Goal: Complete application form

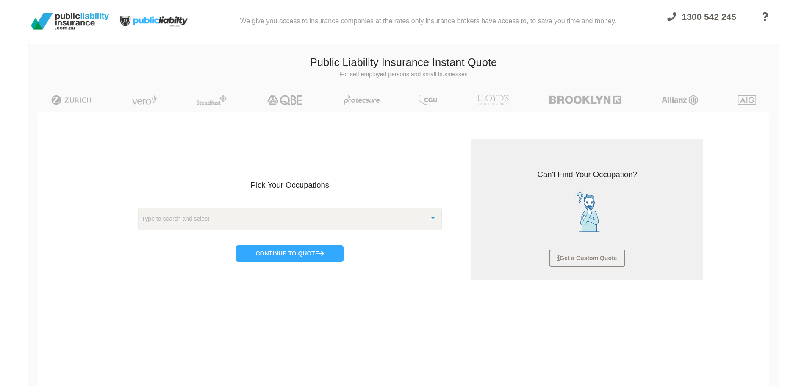
scroll to position [21, 0]
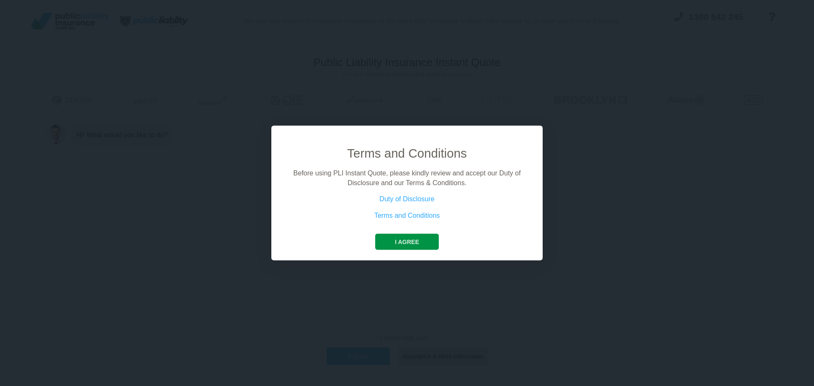
click at [407, 247] on button "I agree" at bounding box center [406, 242] width 63 height 16
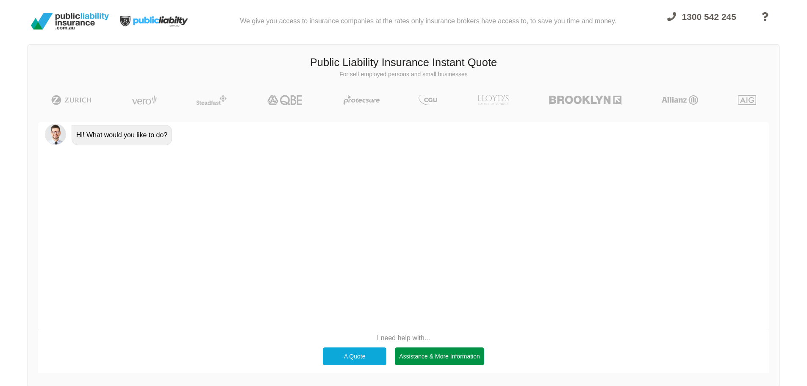
click at [444, 359] on div "Assistance & More Information" at bounding box center [439, 357] width 89 height 18
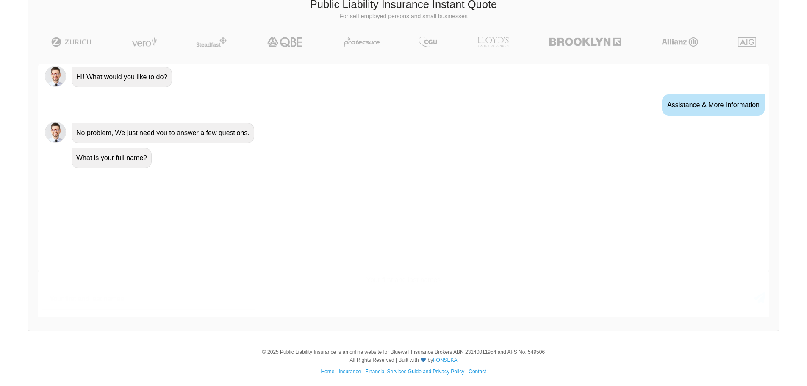
scroll to position [60, 0]
click at [131, 294] on input "text" at bounding box center [396, 297] width 709 height 21
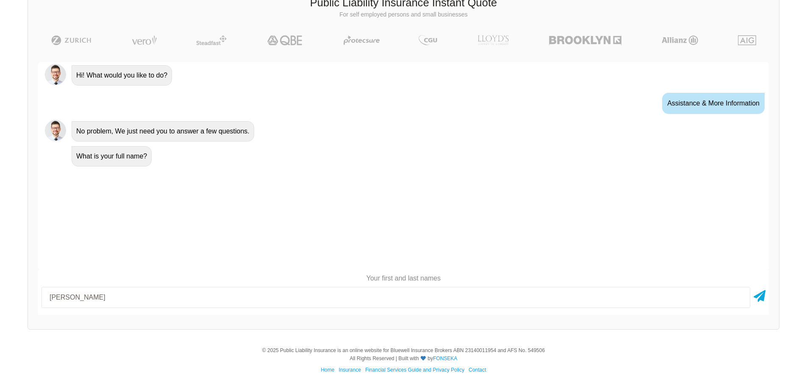
type input "[PERSON_NAME]"
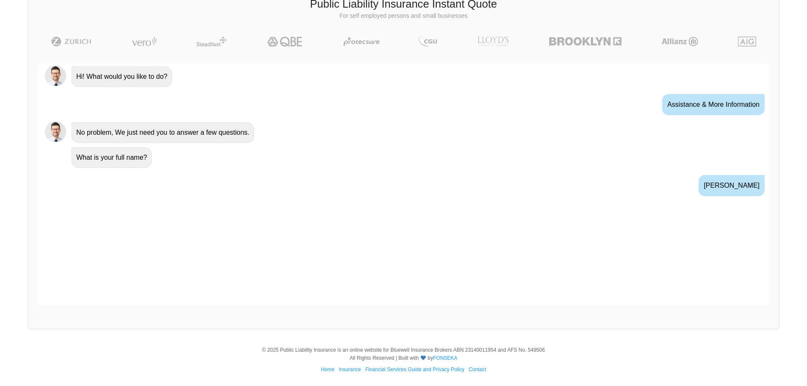
scroll to position [4, 0]
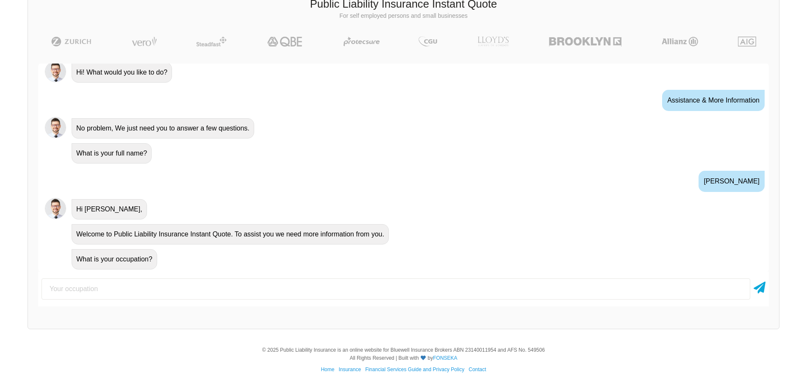
click at [122, 287] on input "text" at bounding box center [396, 288] width 709 height 21
type input "pizza chef"
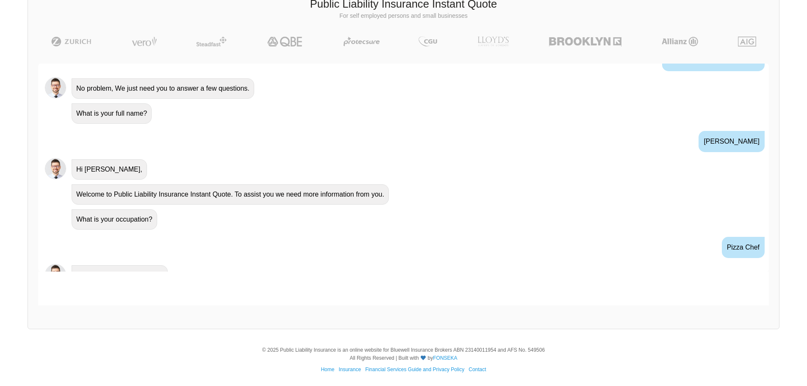
scroll to position [60, 0]
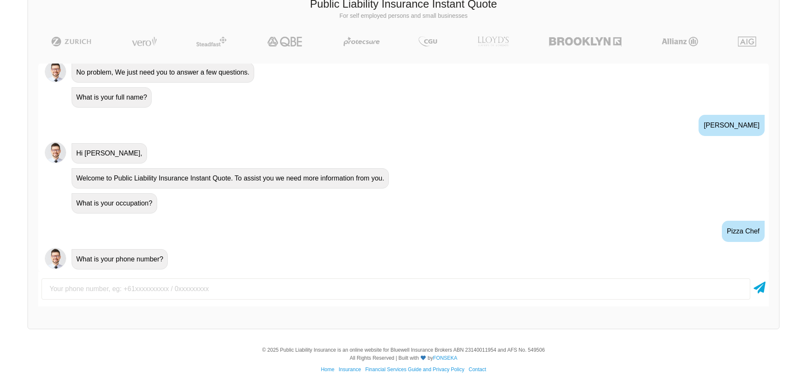
click at [101, 287] on input "text" at bounding box center [396, 288] width 709 height 21
type input "0414857197"
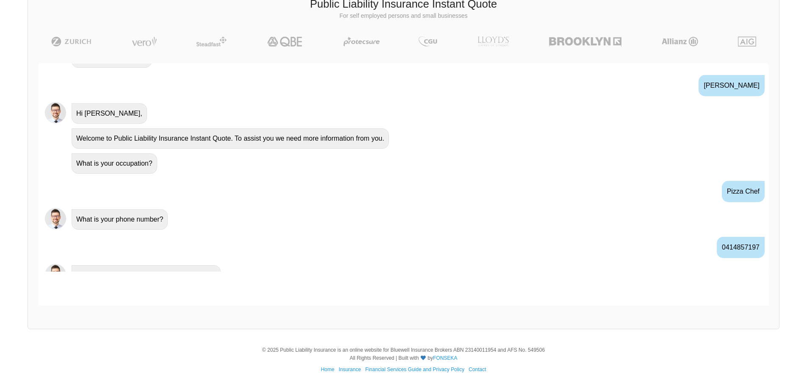
scroll to position [116, 0]
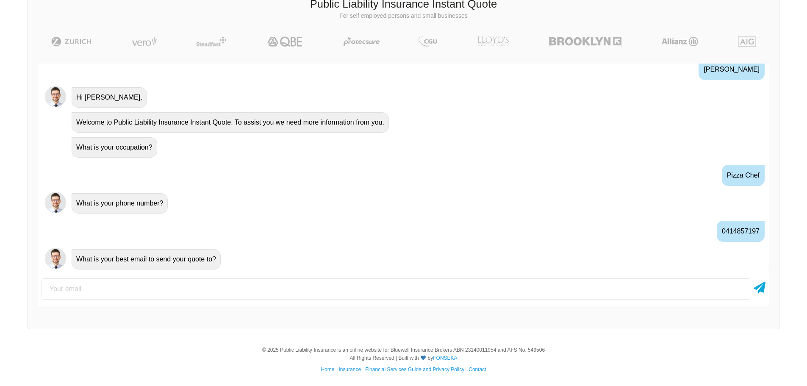
click at [91, 285] on input "email" at bounding box center [396, 288] width 709 height 21
type input "[EMAIL_ADDRESS][DOMAIN_NAME]"
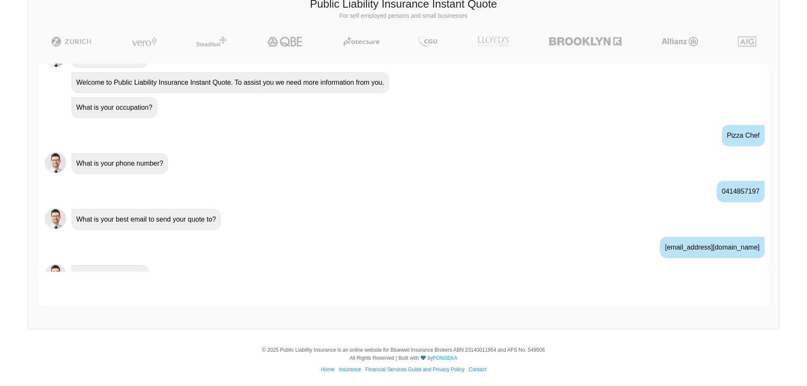
scroll to position [172, 0]
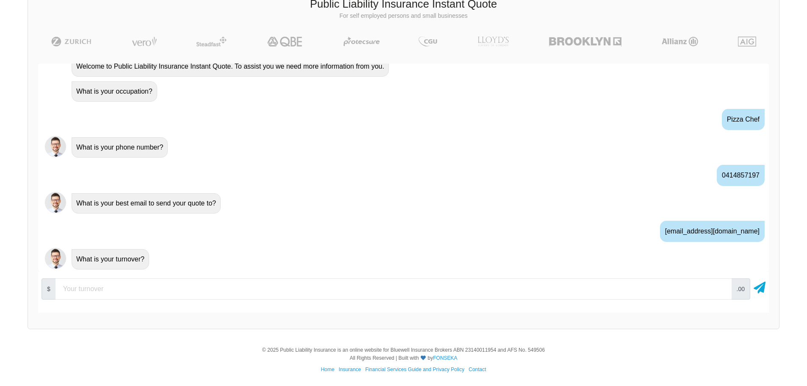
click at [88, 285] on input "number" at bounding box center [394, 288] width 676 height 21
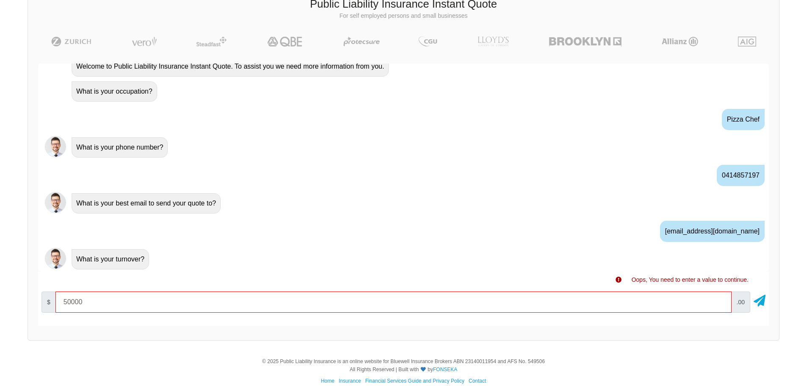
type input "50000"
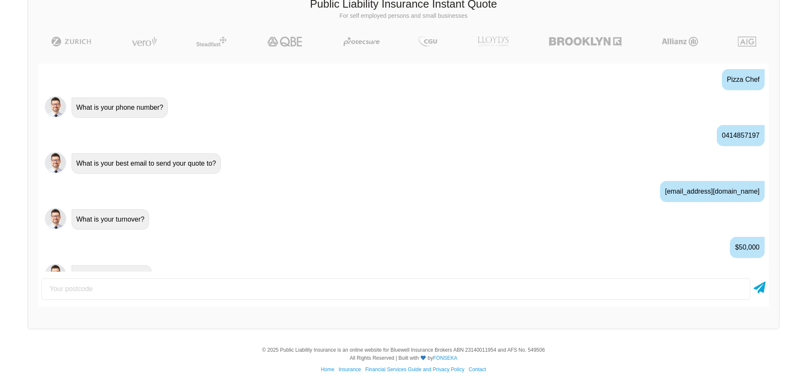
scroll to position [228, 0]
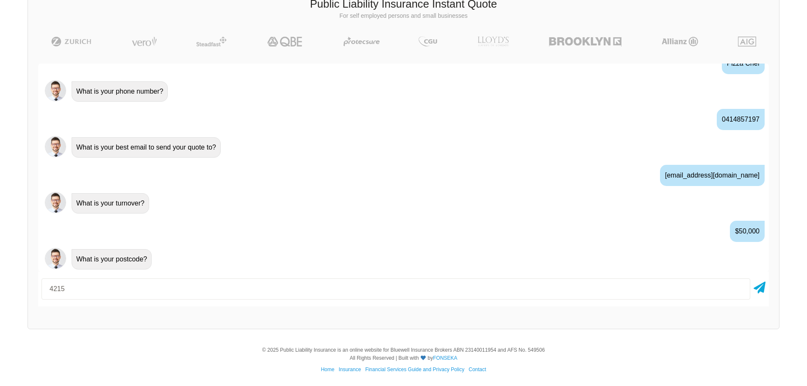
type input "4215"
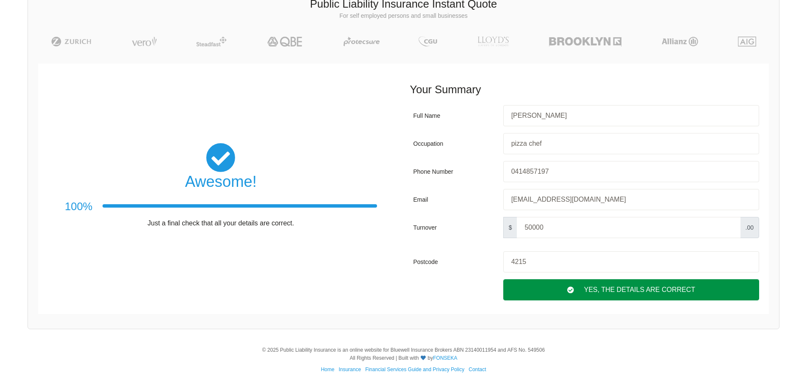
click at [656, 289] on div "Yes, The Details are correct" at bounding box center [631, 289] width 256 height 21
